Goal: Navigation & Orientation: Find specific page/section

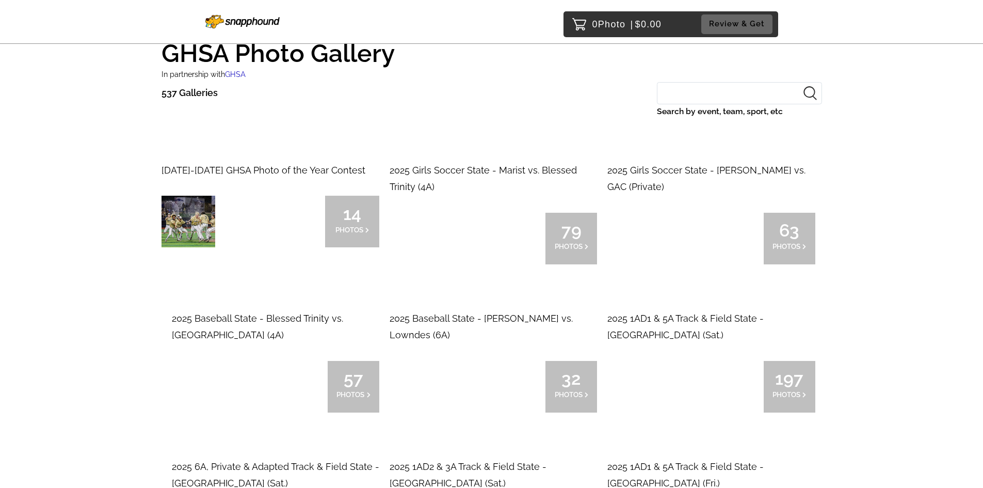
scroll to position [52, 0]
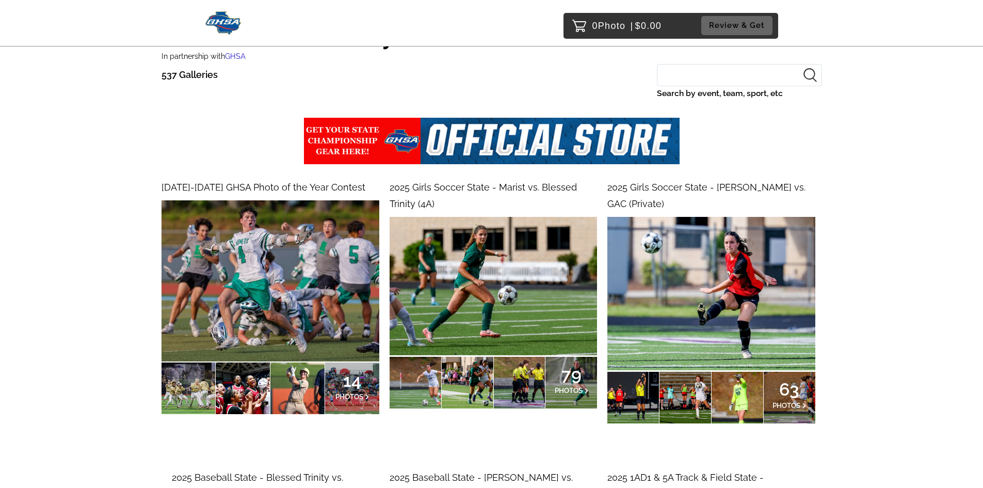
click at [468, 259] on img at bounding box center [494, 286] width 208 height 138
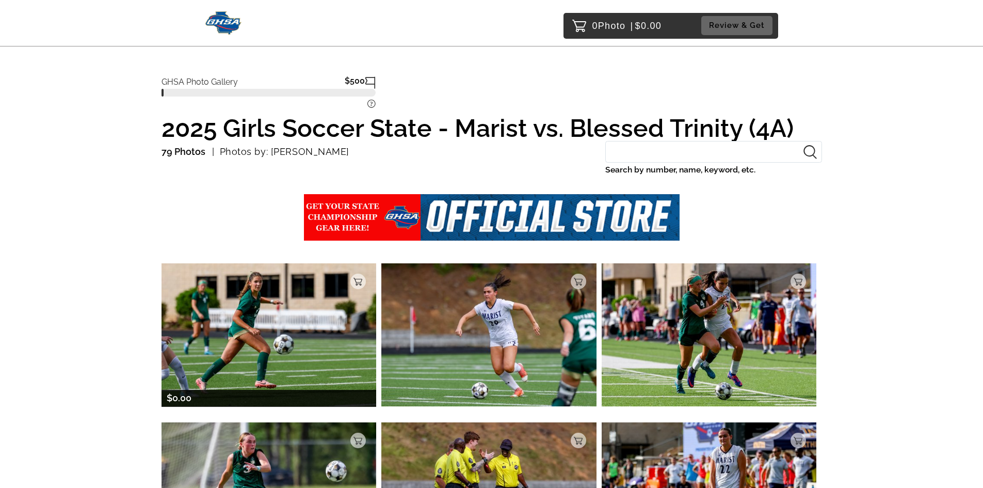
click at [246, 313] on img at bounding box center [269, 334] width 215 height 143
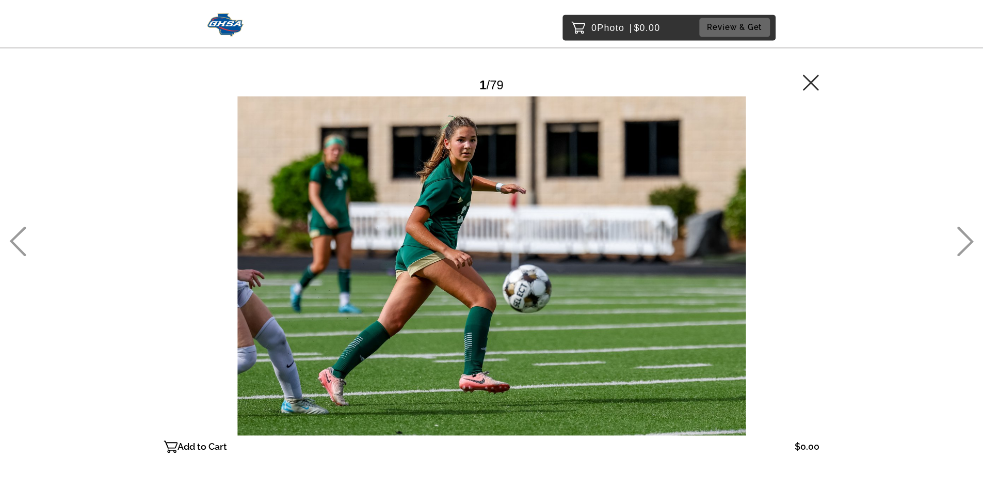
scroll to position [93, 0]
